Goal: Transaction & Acquisition: Purchase product/service

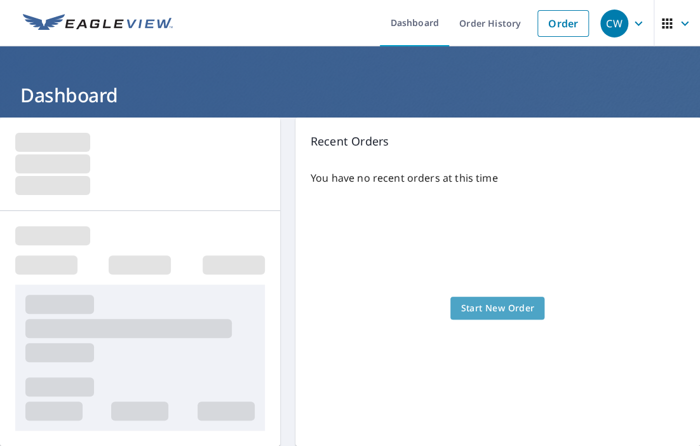
click at [493, 311] on span "Start New Order" at bounding box center [498, 309] width 74 height 16
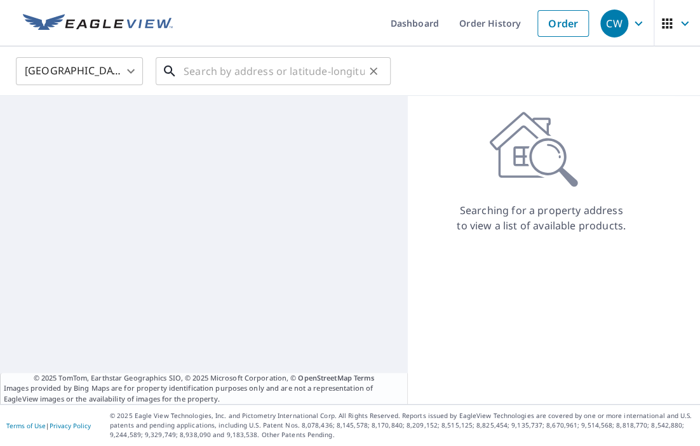
click at [269, 74] on input "text" at bounding box center [274, 71] width 181 height 36
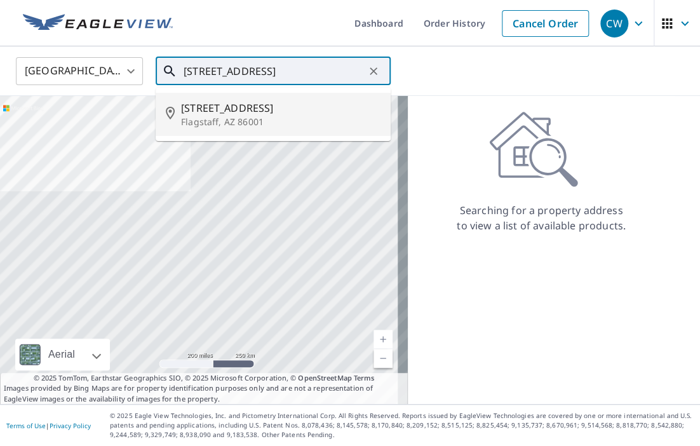
click at [224, 107] on span "[STREET_ADDRESS]" at bounding box center [281, 107] width 200 height 15
type input "[STREET_ADDRESS]"
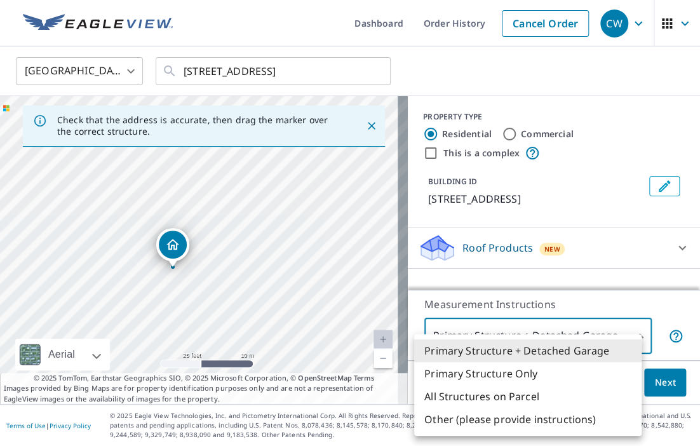
click at [632, 336] on body "CW CW Dashboard Order History Cancel Order CW [GEOGRAPHIC_DATA] [GEOGRAPHIC_DAT…" at bounding box center [350, 223] width 700 height 446
click at [540, 352] on li "Primary Structure + Detached Garage" at bounding box center [528, 350] width 228 height 23
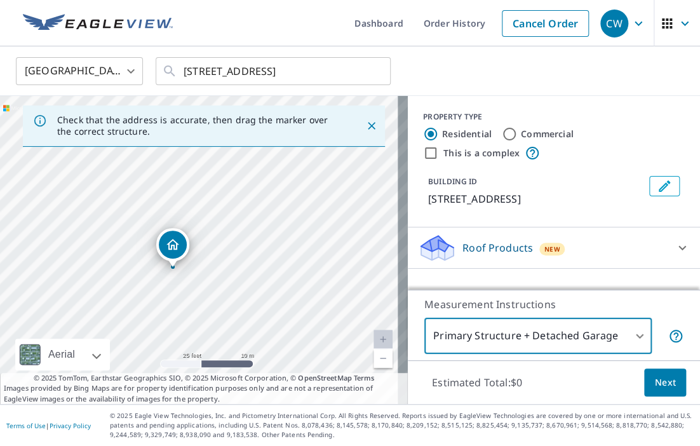
click at [658, 381] on span "Next" at bounding box center [666, 383] width 22 height 16
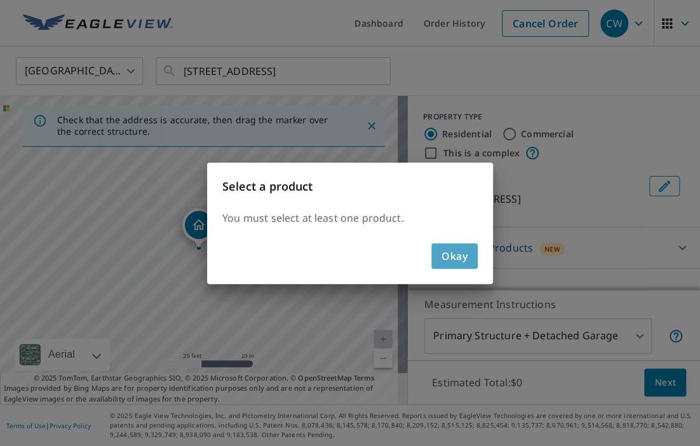
click at [462, 262] on span "Okay" at bounding box center [455, 256] width 26 height 18
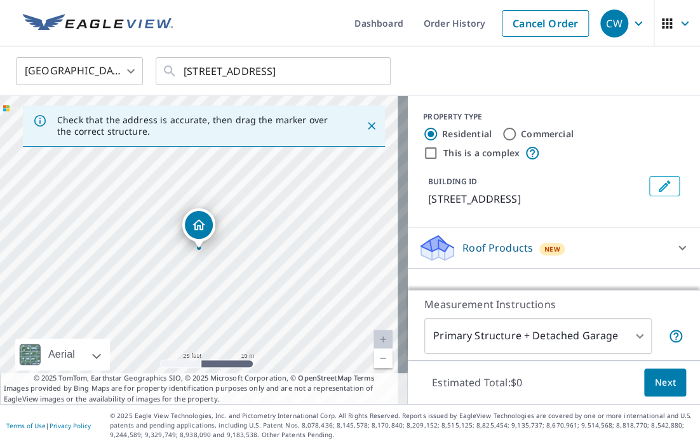
click at [495, 331] on body "CW CW Dashboard Order History Cancel Order CW [GEOGRAPHIC_DATA] [GEOGRAPHIC_DAT…" at bounding box center [350, 223] width 700 height 446
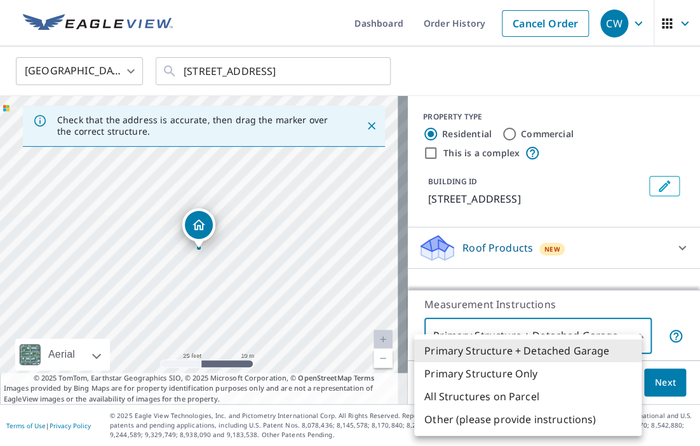
click at [489, 266] on div at bounding box center [350, 223] width 700 height 446
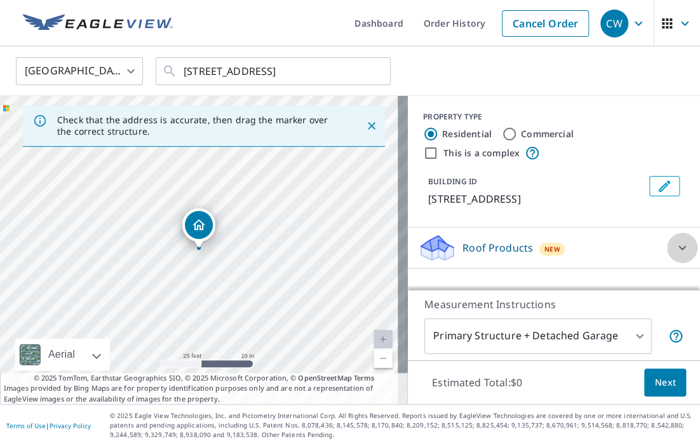
click at [676, 250] on icon at bounding box center [682, 247] width 15 height 15
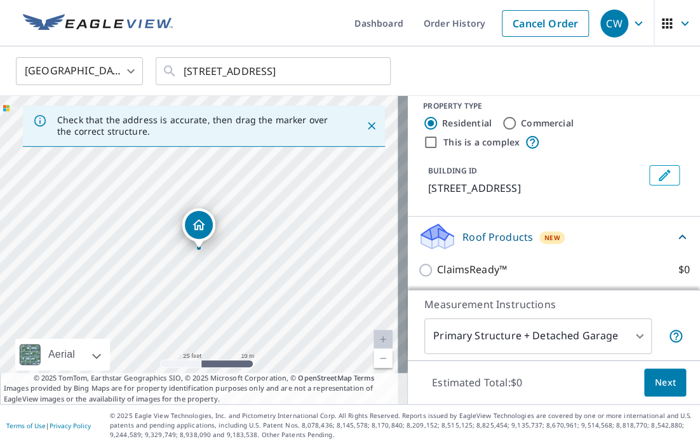
scroll to position [14, 0]
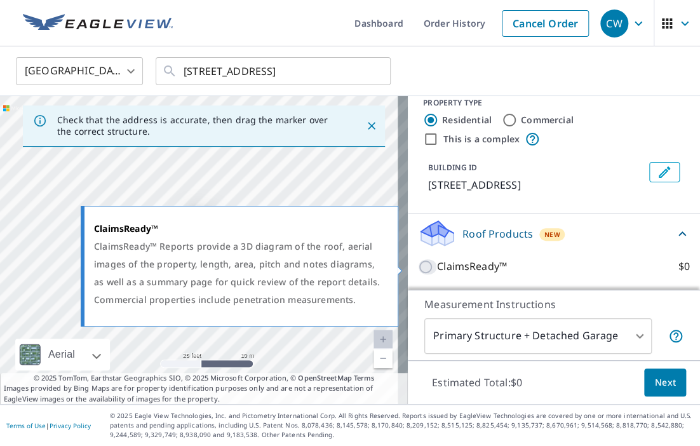
click at [418, 264] on input "ClaimsReady™ $0" at bounding box center [427, 266] width 19 height 15
checkbox input "true"
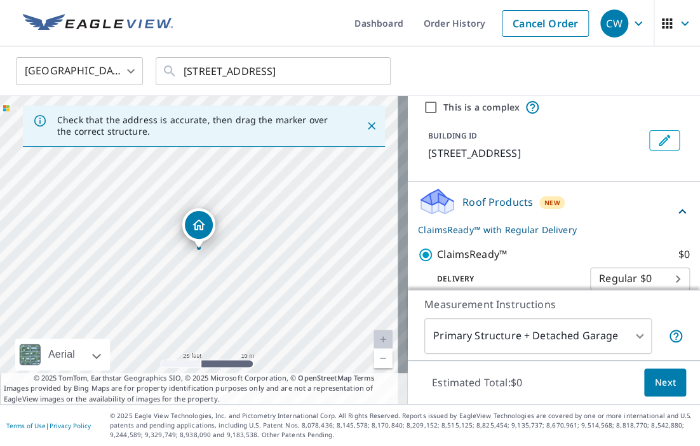
scroll to position [61, 0]
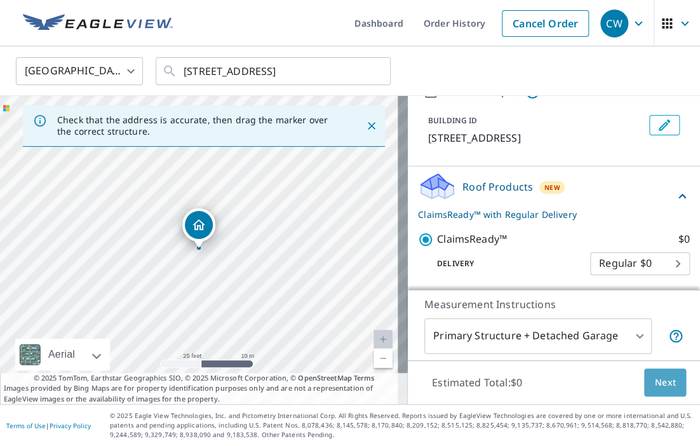
click at [655, 387] on span "Next" at bounding box center [666, 383] width 22 height 16
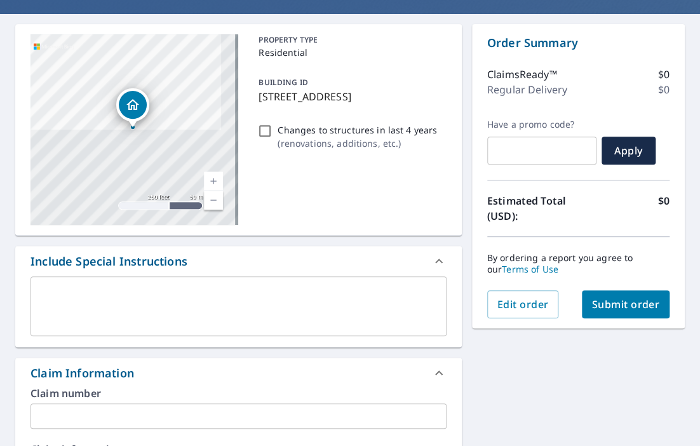
scroll to position [127, 0]
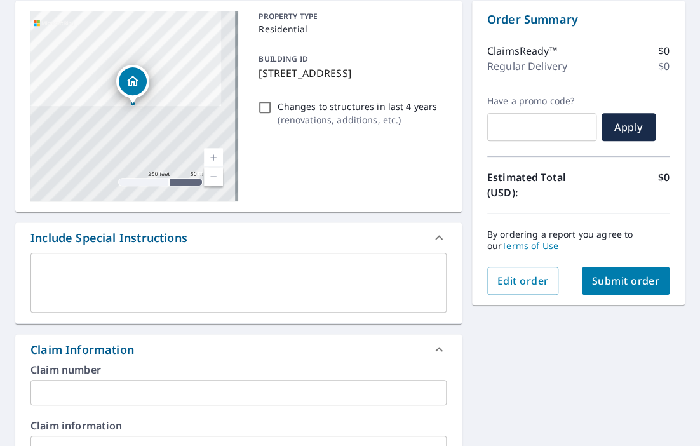
click at [253, 378] on div "Claim number ​" at bounding box center [239, 385] width 416 height 41
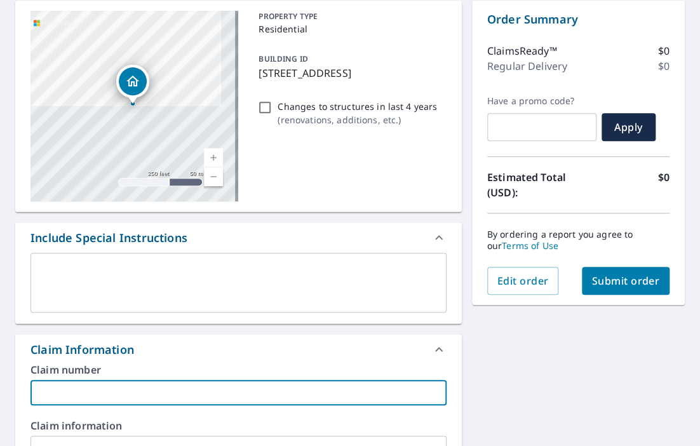
click at [252, 392] on input "text" at bounding box center [239, 392] width 416 height 25
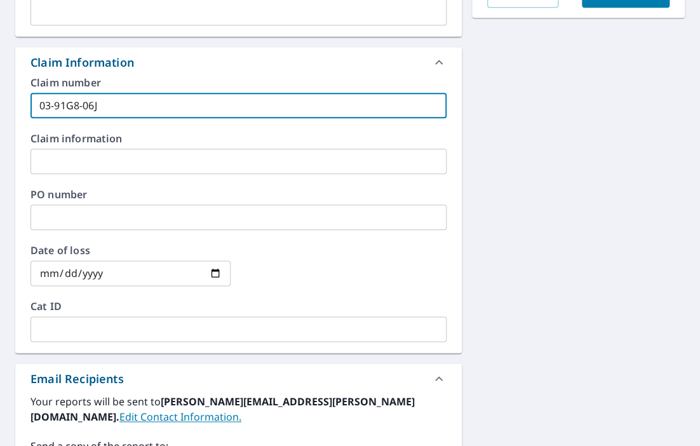
scroll to position [445, 0]
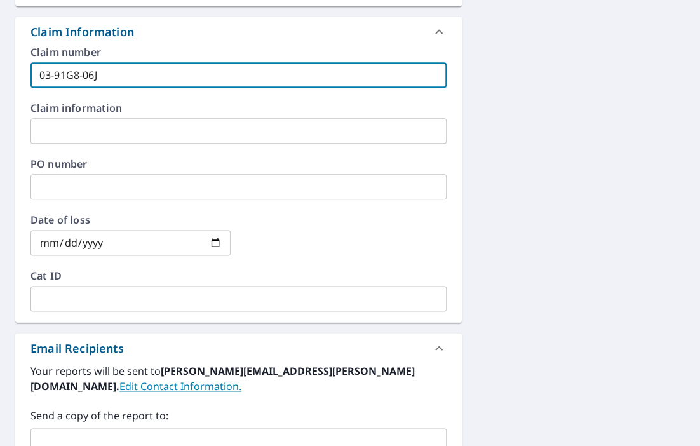
type input "03-91G8-06J"
click at [104, 237] on input "date" at bounding box center [131, 242] width 200 height 25
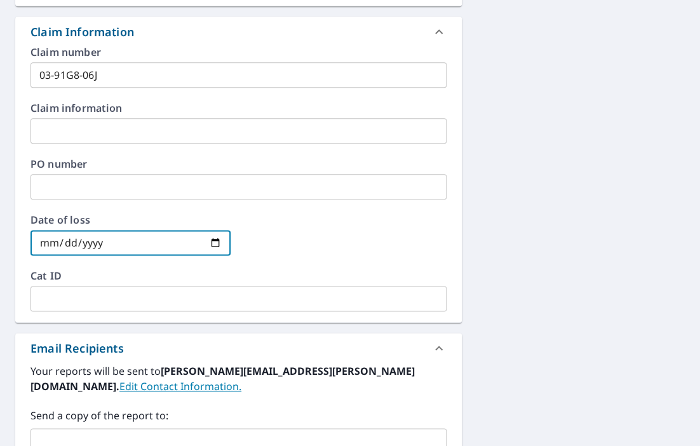
click at [215, 240] on input "date" at bounding box center [131, 242] width 200 height 25
type input "[DATE]"
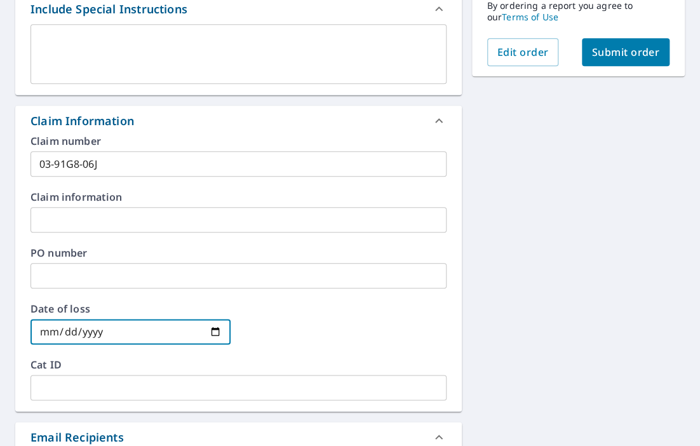
scroll to position [293, 0]
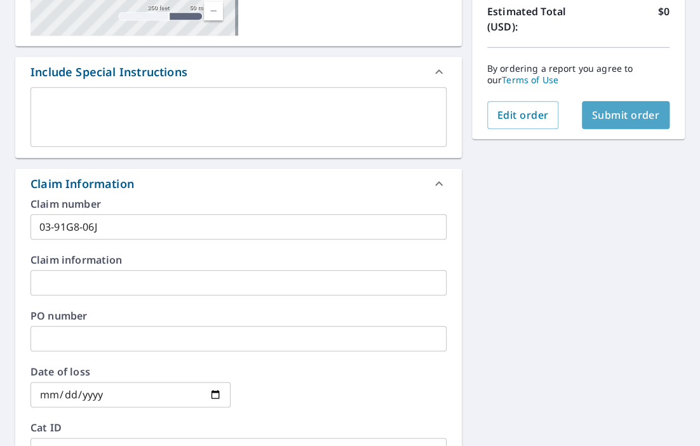
click at [613, 119] on span "Submit order" at bounding box center [626, 115] width 68 height 14
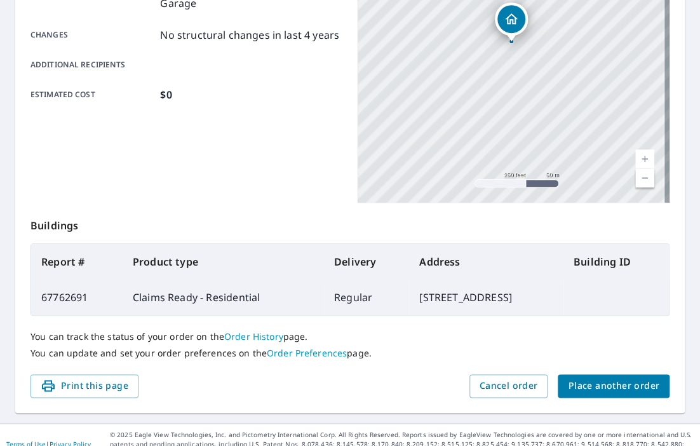
scroll to position [311, 0]
